Goal: Check status: Check status

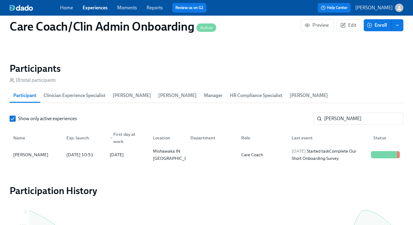
scroll to position [0, 3776]
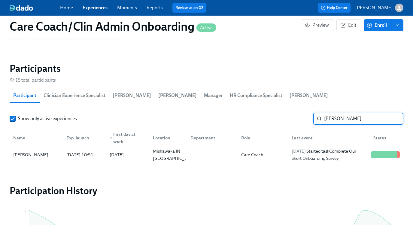
click at [336, 117] on input "[PERSON_NAME]" at bounding box center [363, 119] width 79 height 12
paste input "[PERSON_NAME]"
type input "[PERSON_NAME]"
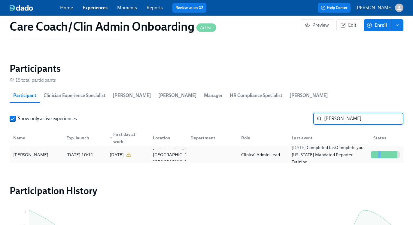
click at [326, 153] on div "[DATE] Completed task Complete your [US_STATE] Mandated Reporter Training" at bounding box center [328, 155] width 79 height 22
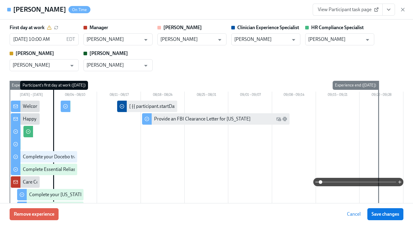
click at [366, 11] on span "View Participant task page" at bounding box center [348, 10] width 60 height 6
click at [405, 11] on icon "button" at bounding box center [403, 10] width 6 height 6
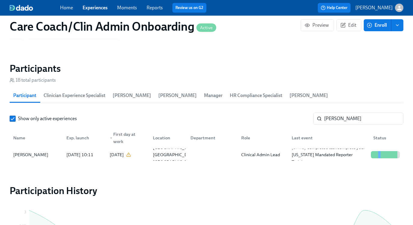
click at [97, 7] on link "Experiences" at bounding box center [95, 8] width 25 height 6
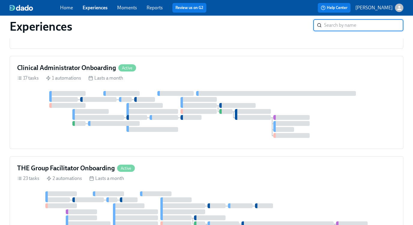
scroll to position [268, 0]
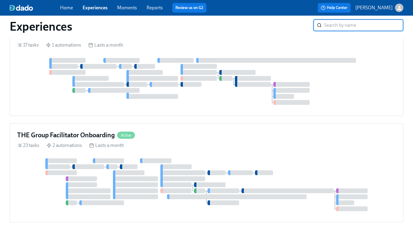
click at [201, 157] on div "THE Group Facilitator Onboarding Active 23 tasks 2 automations Lasts a month" at bounding box center [207, 172] width 394 height 99
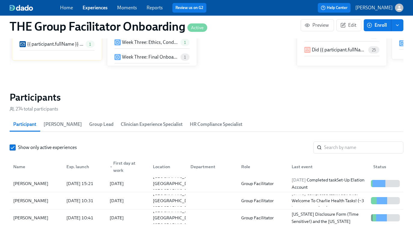
scroll to position [529, 0]
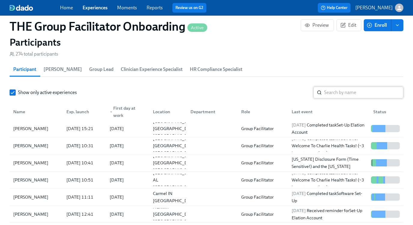
click at [341, 94] on input "search" at bounding box center [363, 92] width 79 height 12
paste input "[PERSON_NAME]"
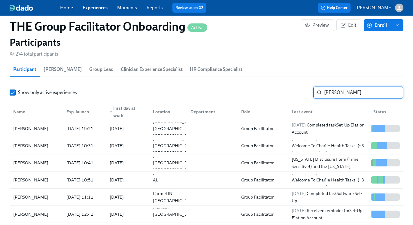
type input "[PERSON_NAME]"
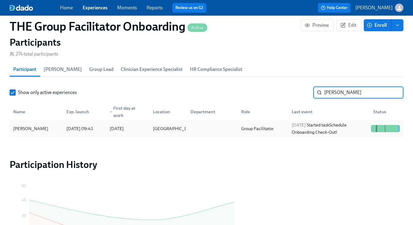
click at [333, 130] on div "[DATE] Started task Schedule Onboarding Check-Out!" at bounding box center [328, 128] width 79 height 14
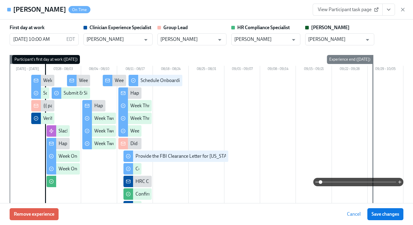
click at [353, 11] on span "View Participant task page" at bounding box center [348, 10] width 60 height 6
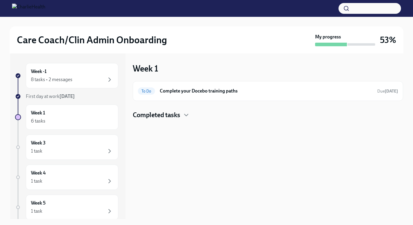
click at [178, 115] on h4 "Completed tasks" at bounding box center [156, 114] width 47 height 9
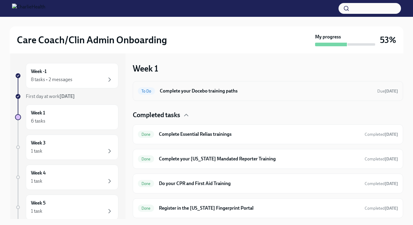
click at [212, 87] on div "To Do Complete your Docebo training paths Due 4 days ago" at bounding box center [268, 91] width 260 height 10
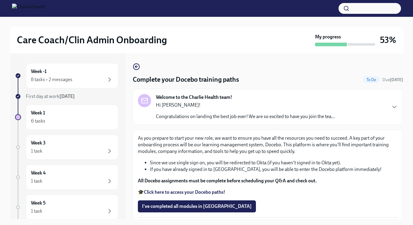
scroll to position [4, 0]
